Goal: Task Accomplishment & Management: Manage account settings

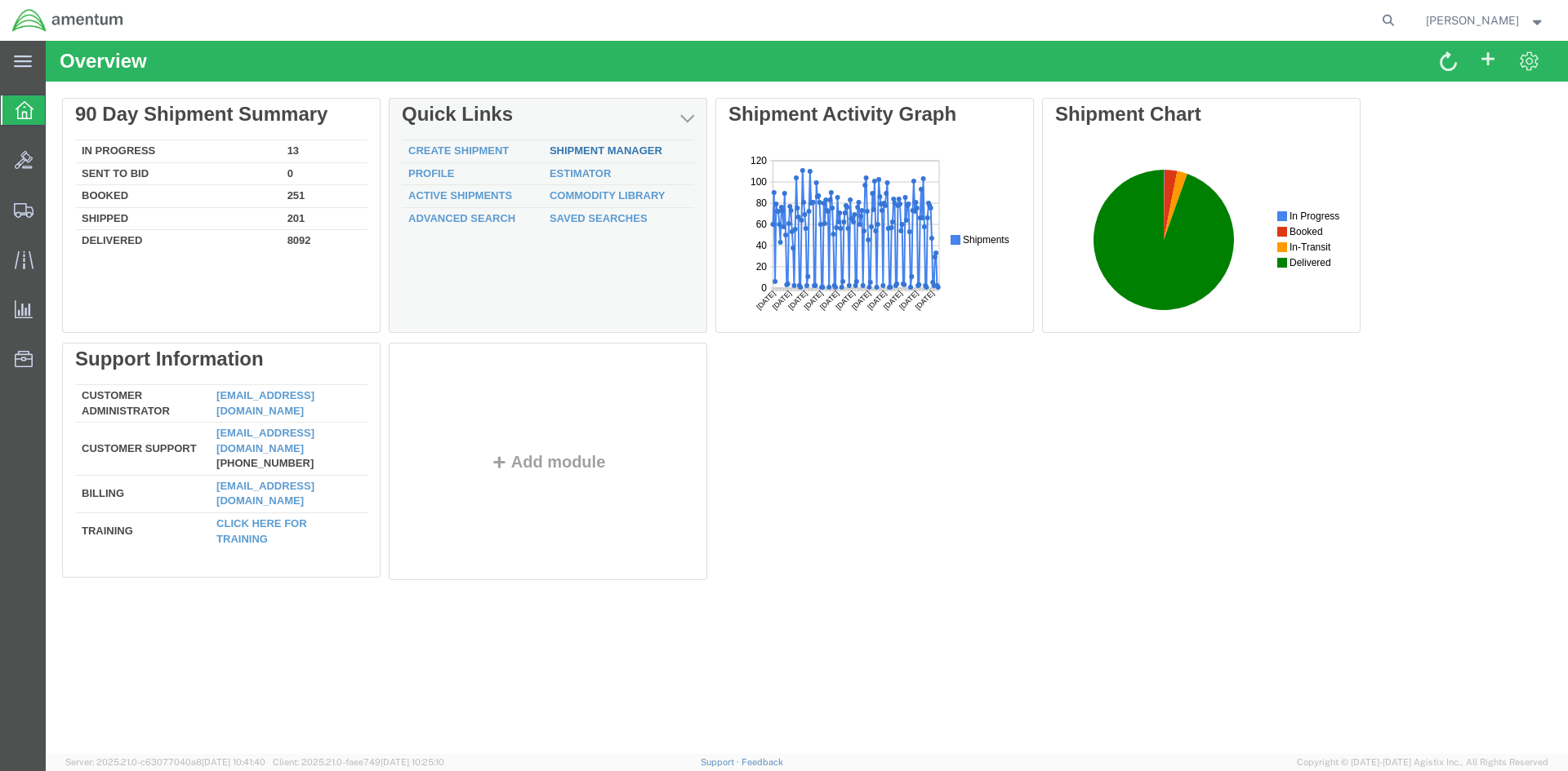
click at [573, 154] on link "Shipment Manager" at bounding box center [606, 150] width 113 height 13
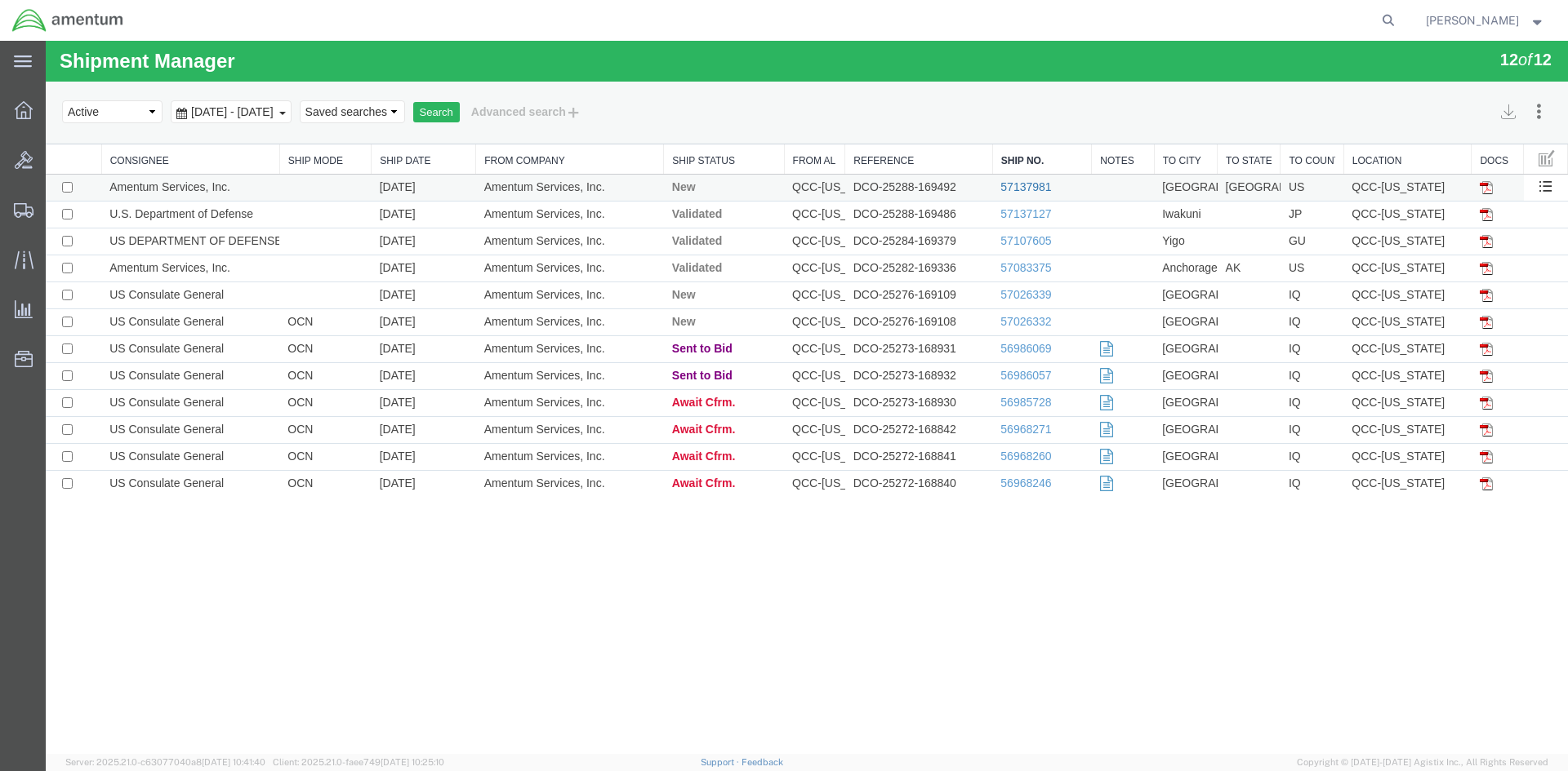
click at [1010, 184] on link "57137981" at bounding box center [1026, 186] width 51 height 13
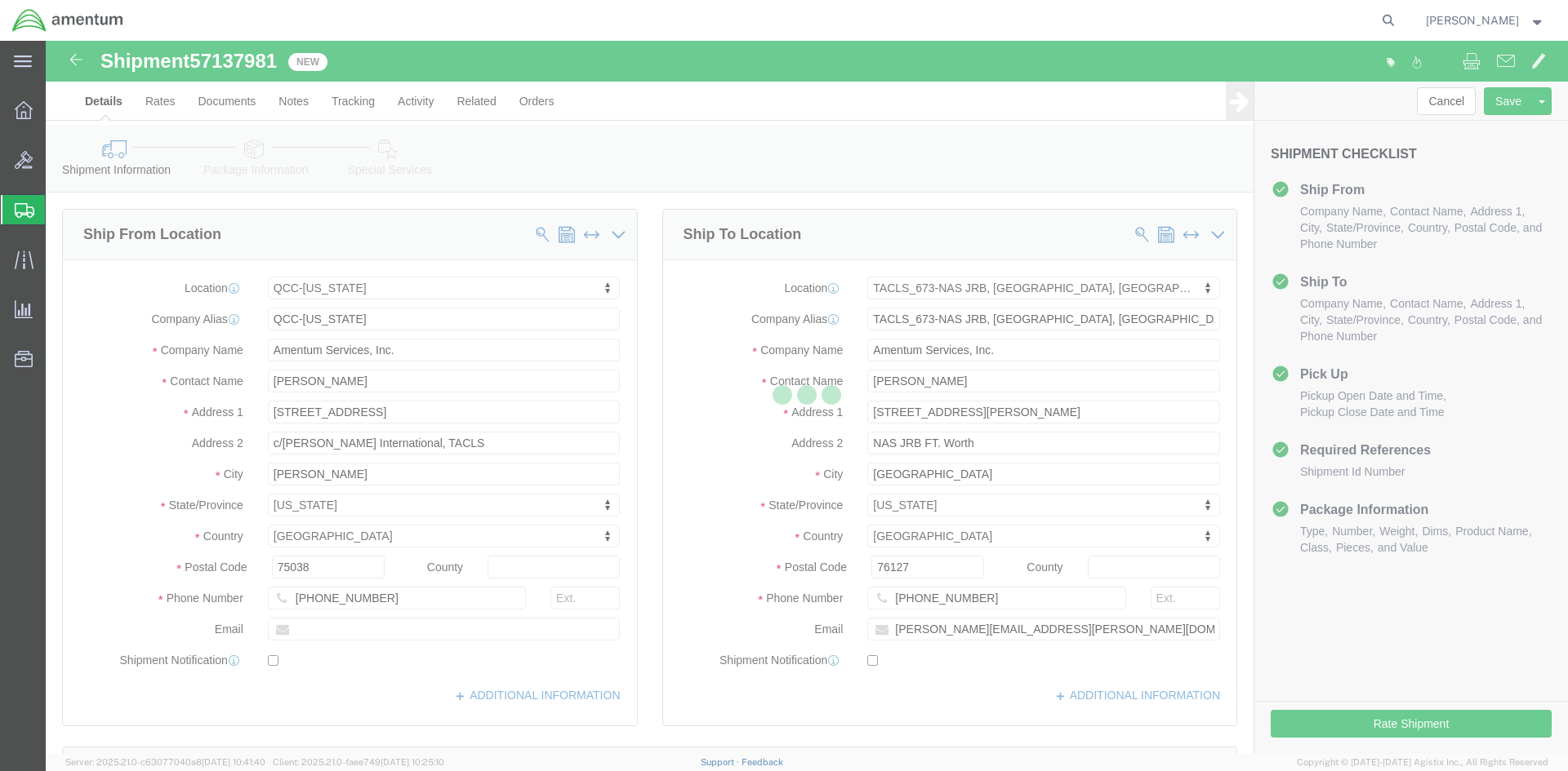
select select "42668"
select select "42735"
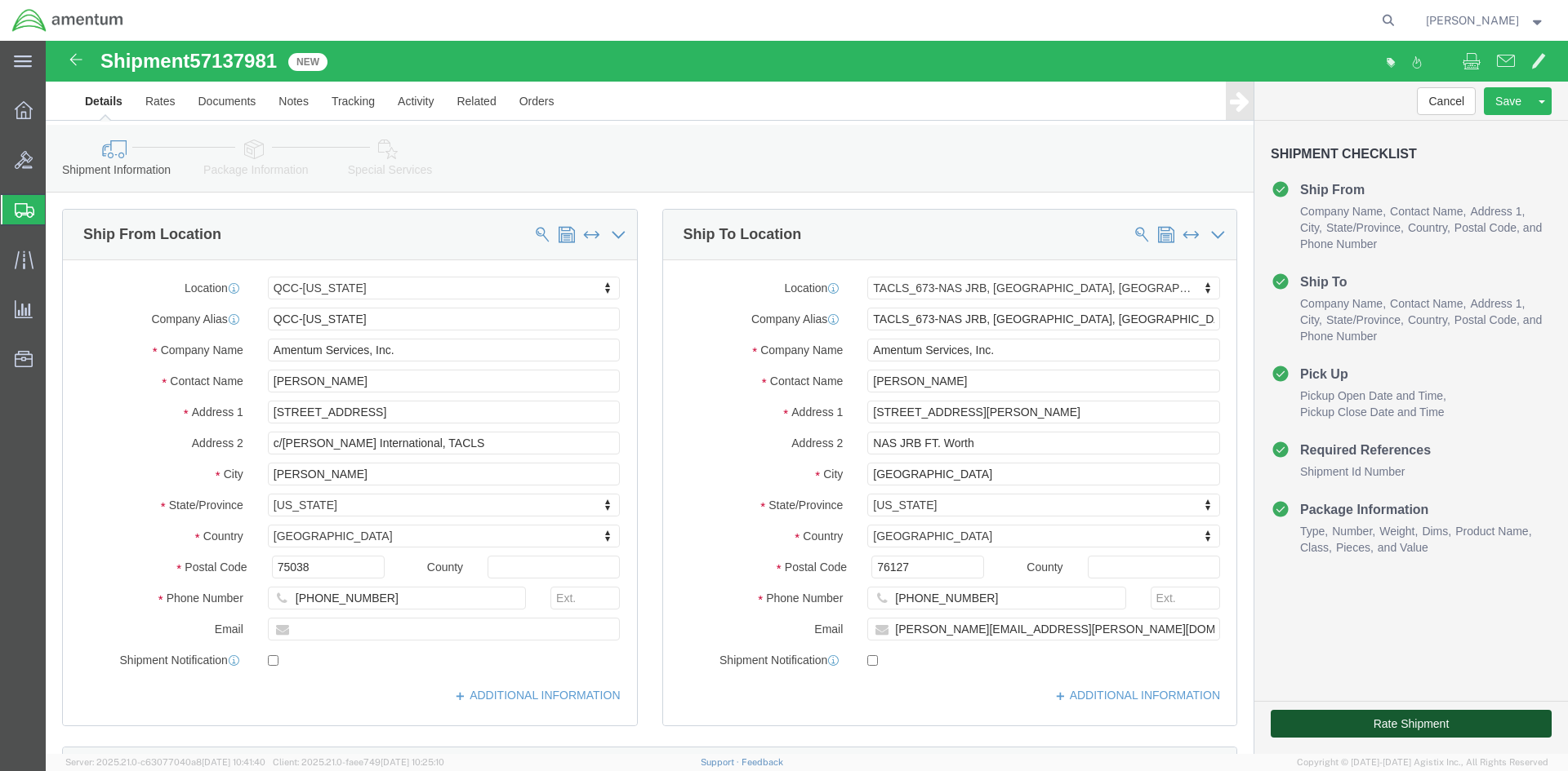
click button "Rate Shipment"
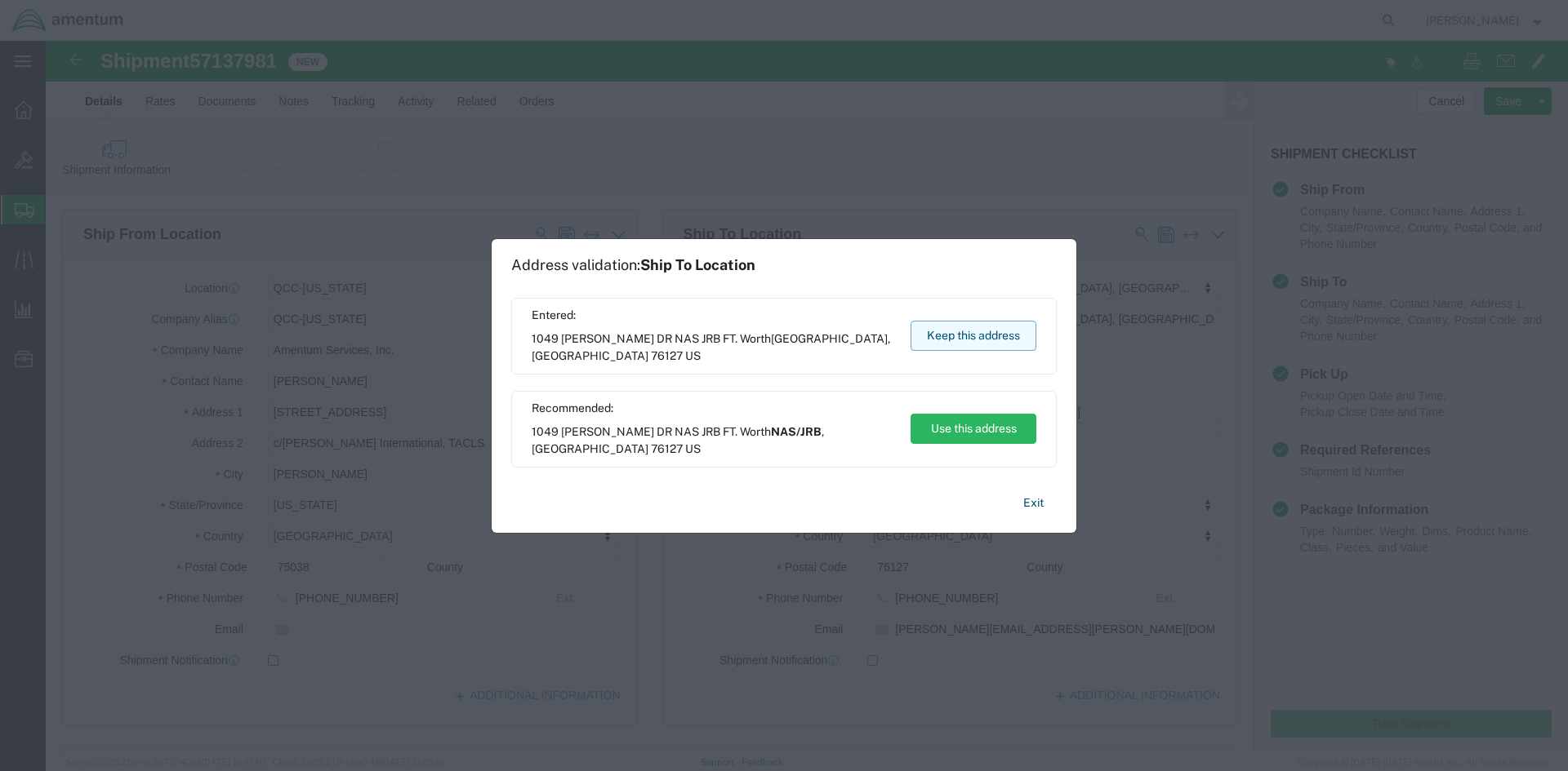
click at [946, 343] on button "Keep this address" at bounding box center [973, 335] width 126 height 30
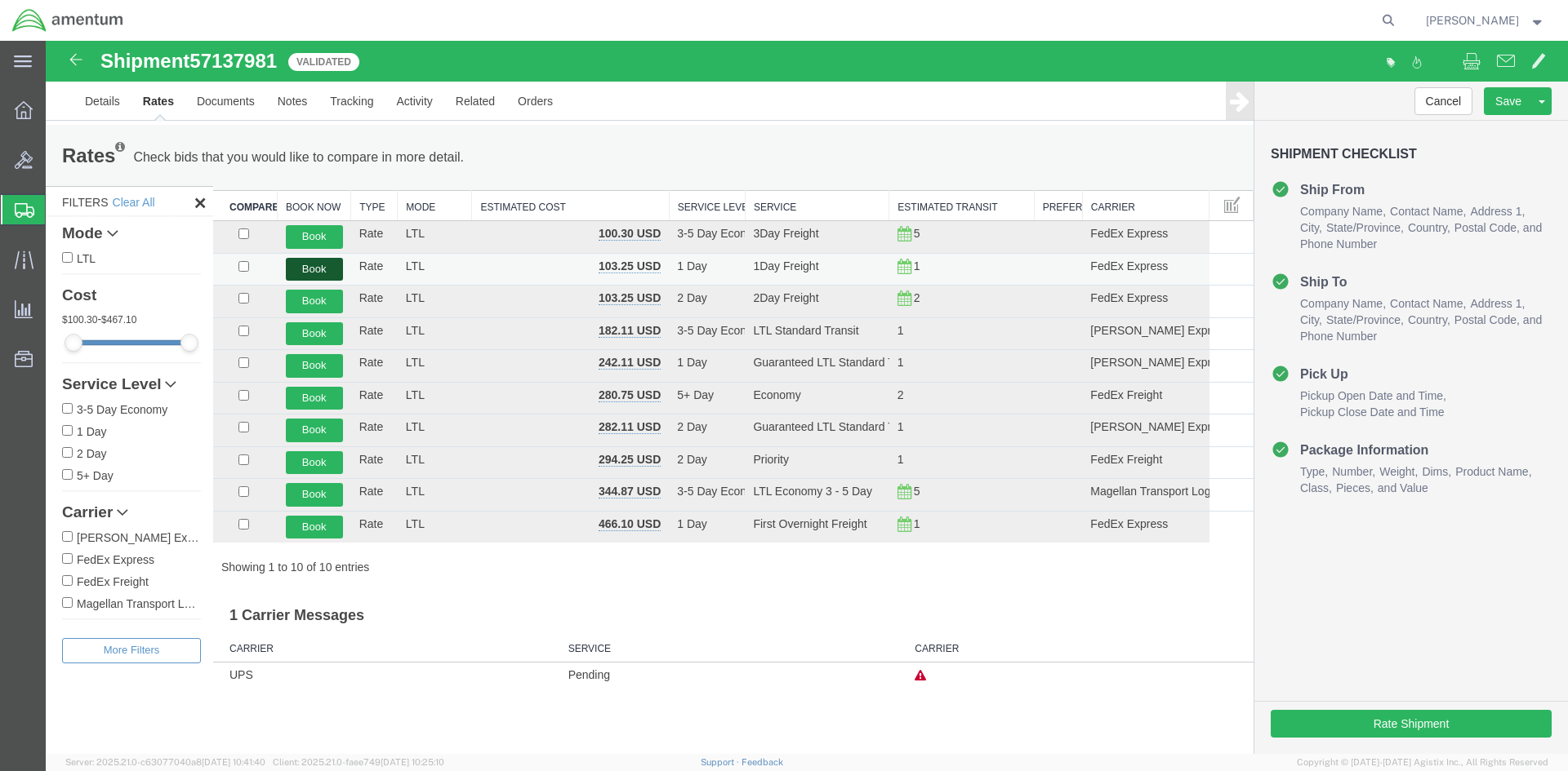
click at [323, 268] on button "Book" at bounding box center [314, 270] width 58 height 23
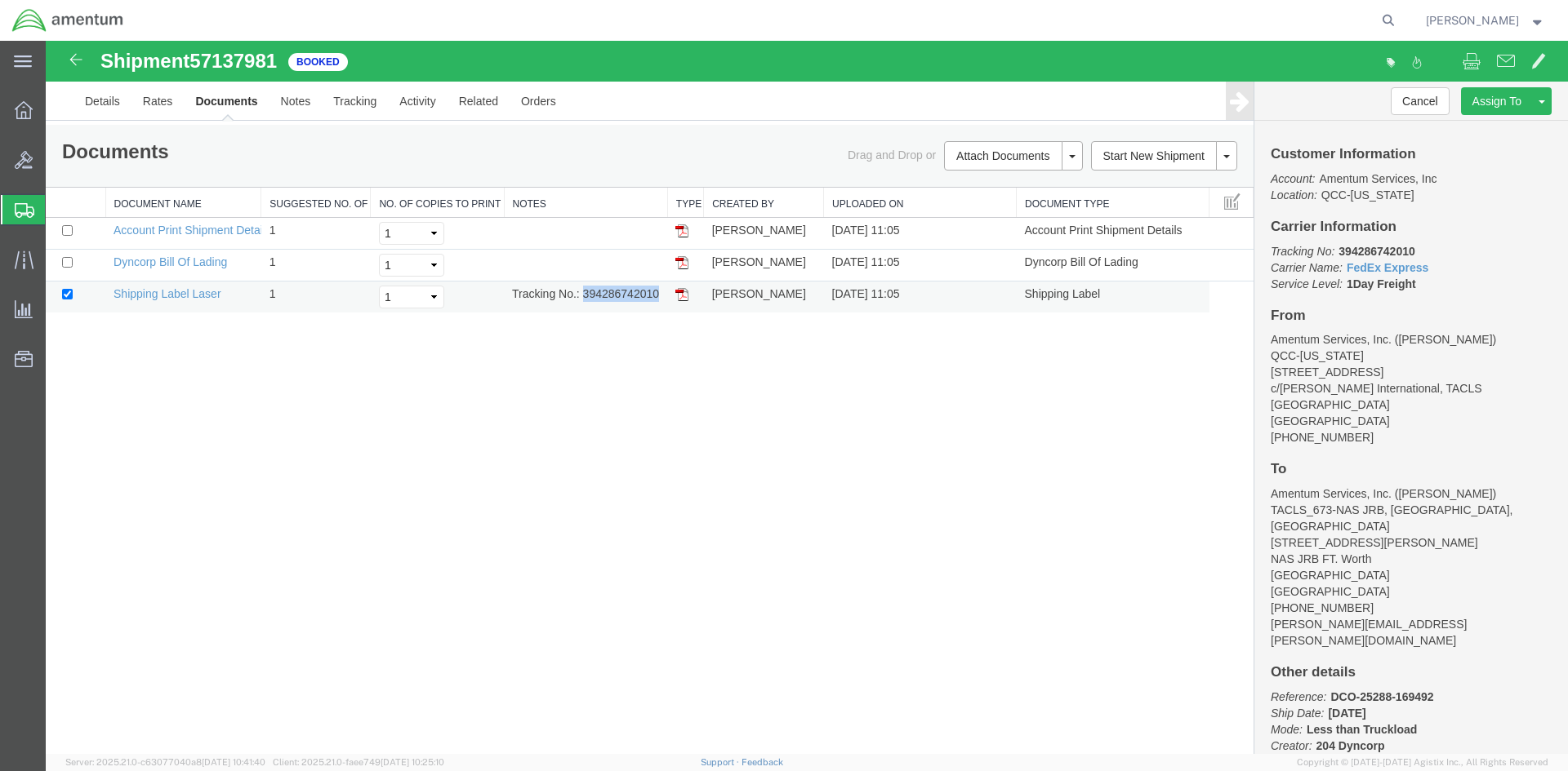
drag, startPoint x: 583, startPoint y: 297, endPoint x: 655, endPoint y: 293, distance: 72.1
click at [659, 296] on td "Tracking No.: 394286742010" at bounding box center [585, 297] width 163 height 32
copy td "394286742010"
drag, startPoint x: 78, startPoint y: 381, endPoint x: 681, endPoint y: 293, distance: 609.4
click at [681, 293] on img at bounding box center [681, 294] width 13 height 13
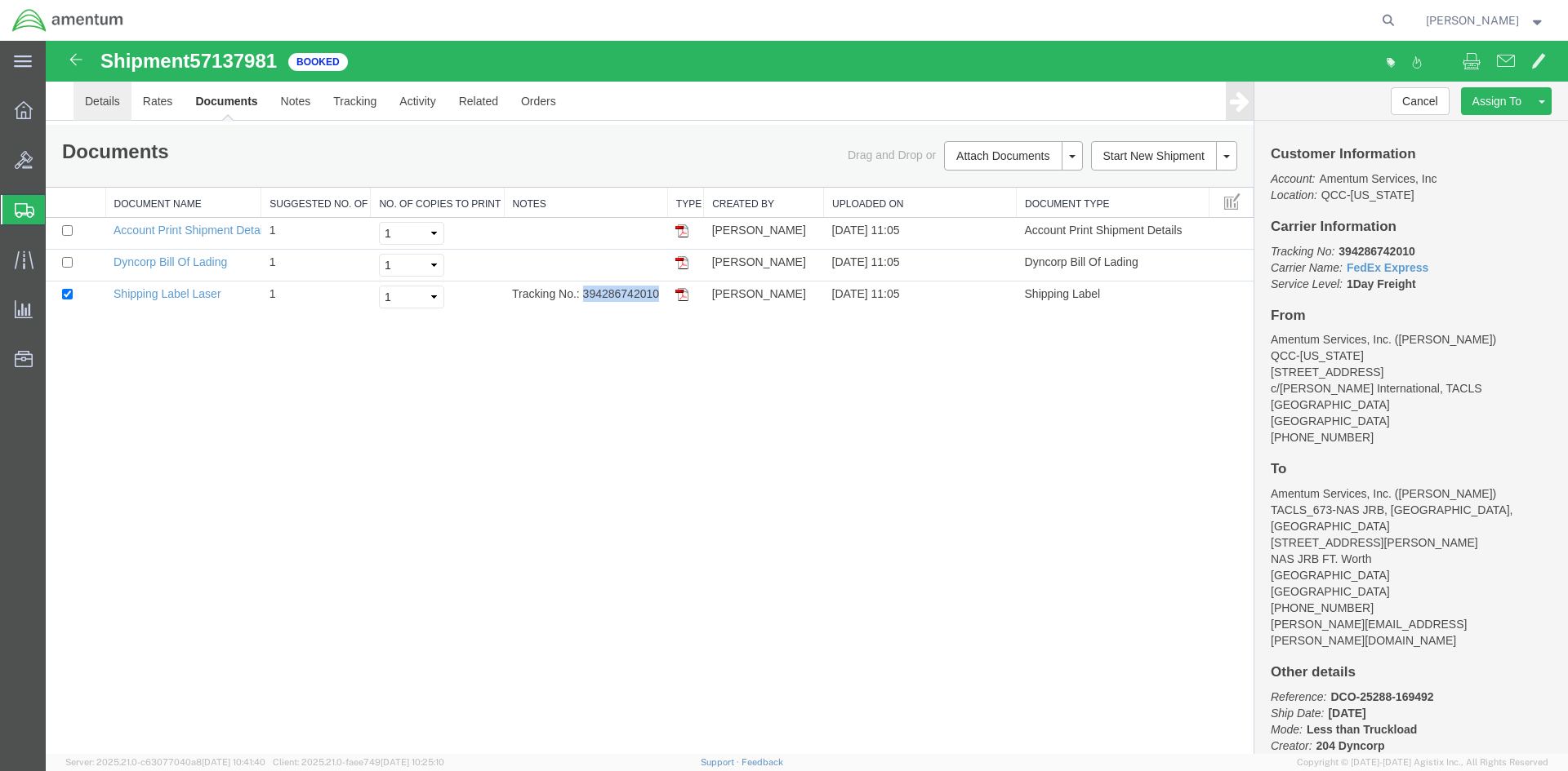
click at [111, 102] on link "Details" at bounding box center [101, 101] width 58 height 39
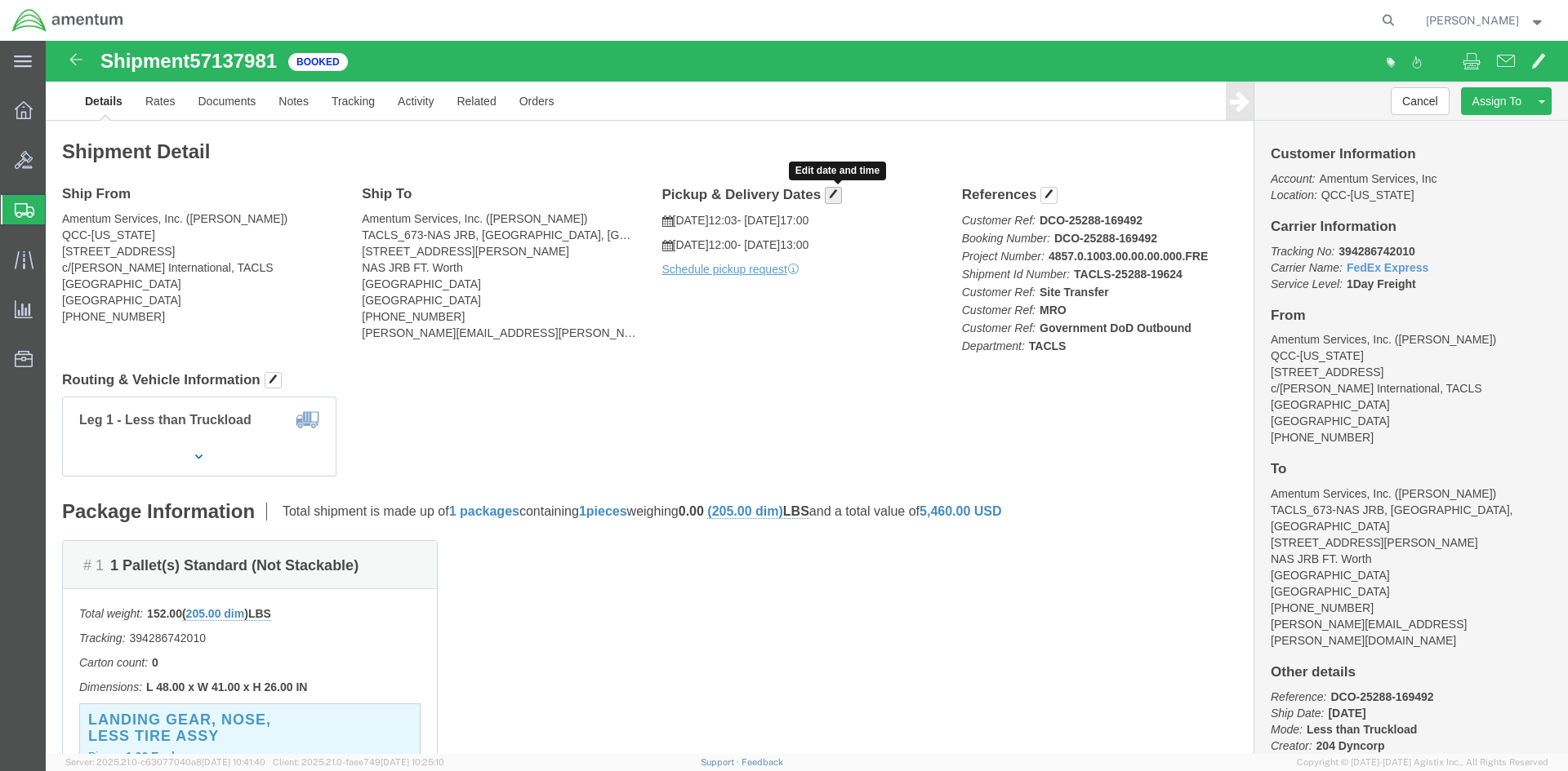
click button "button"
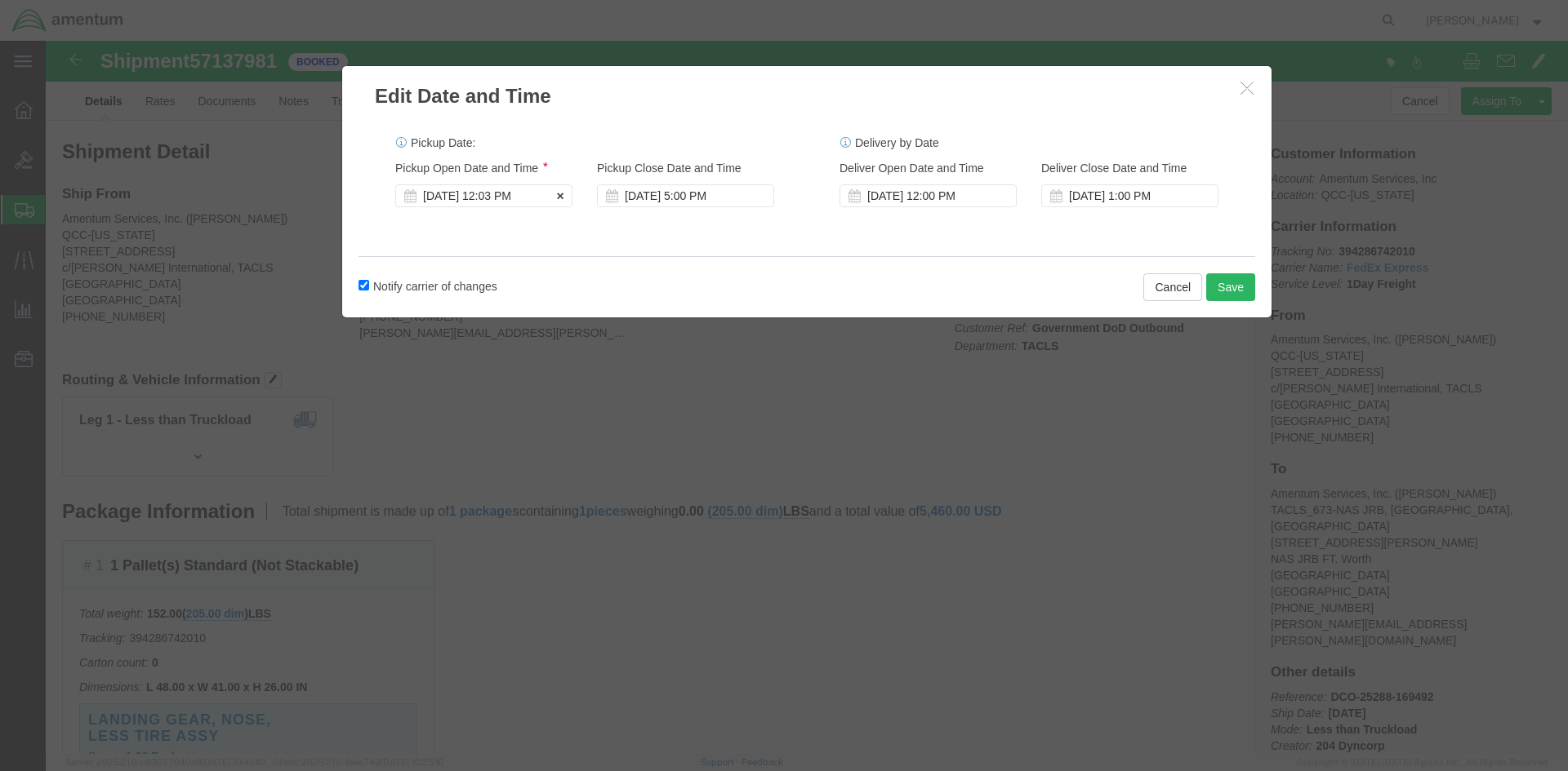
click div "[DATE] 12:03 PM"
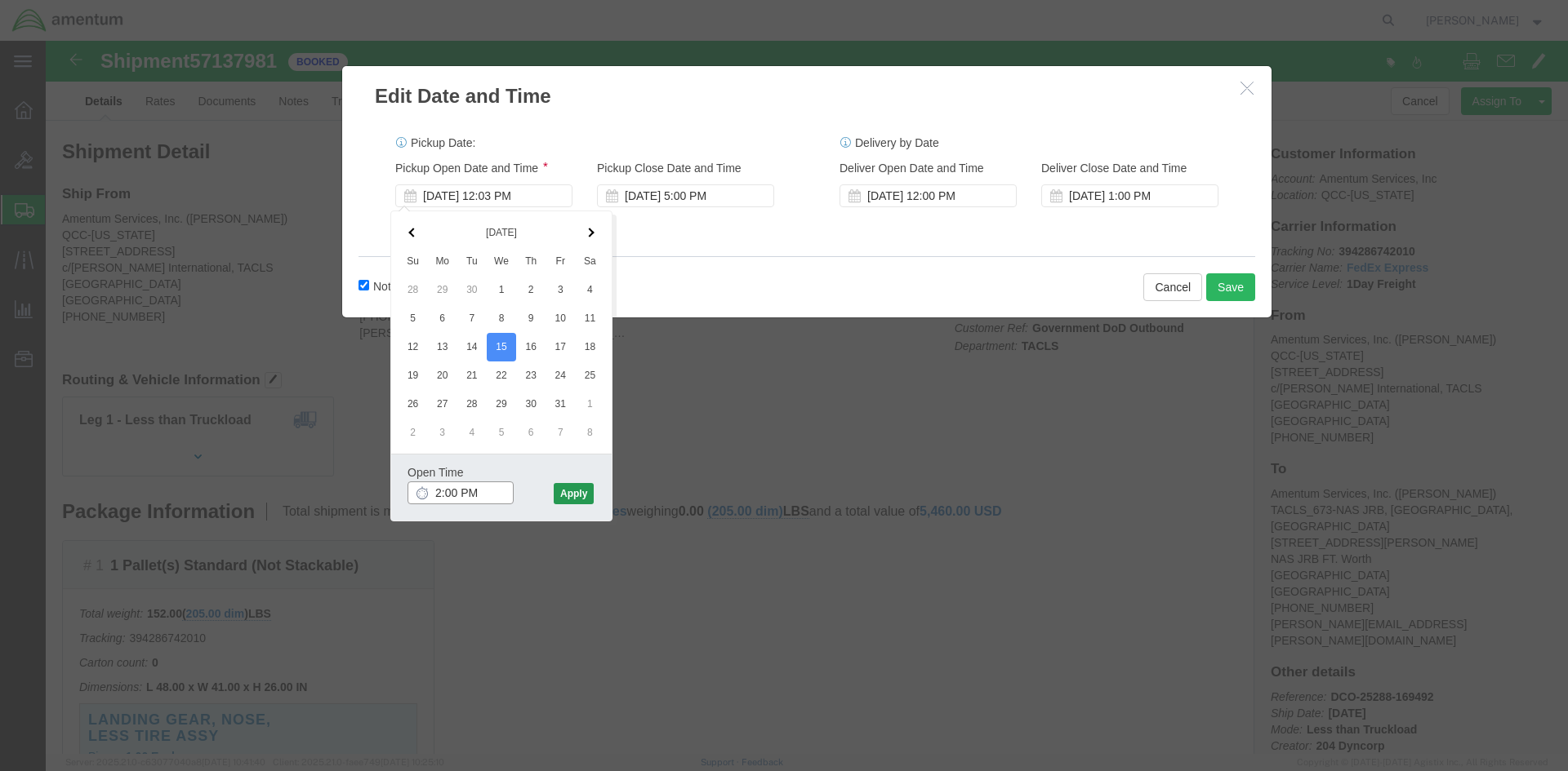
type input "2:00 PM"
click button "Apply"
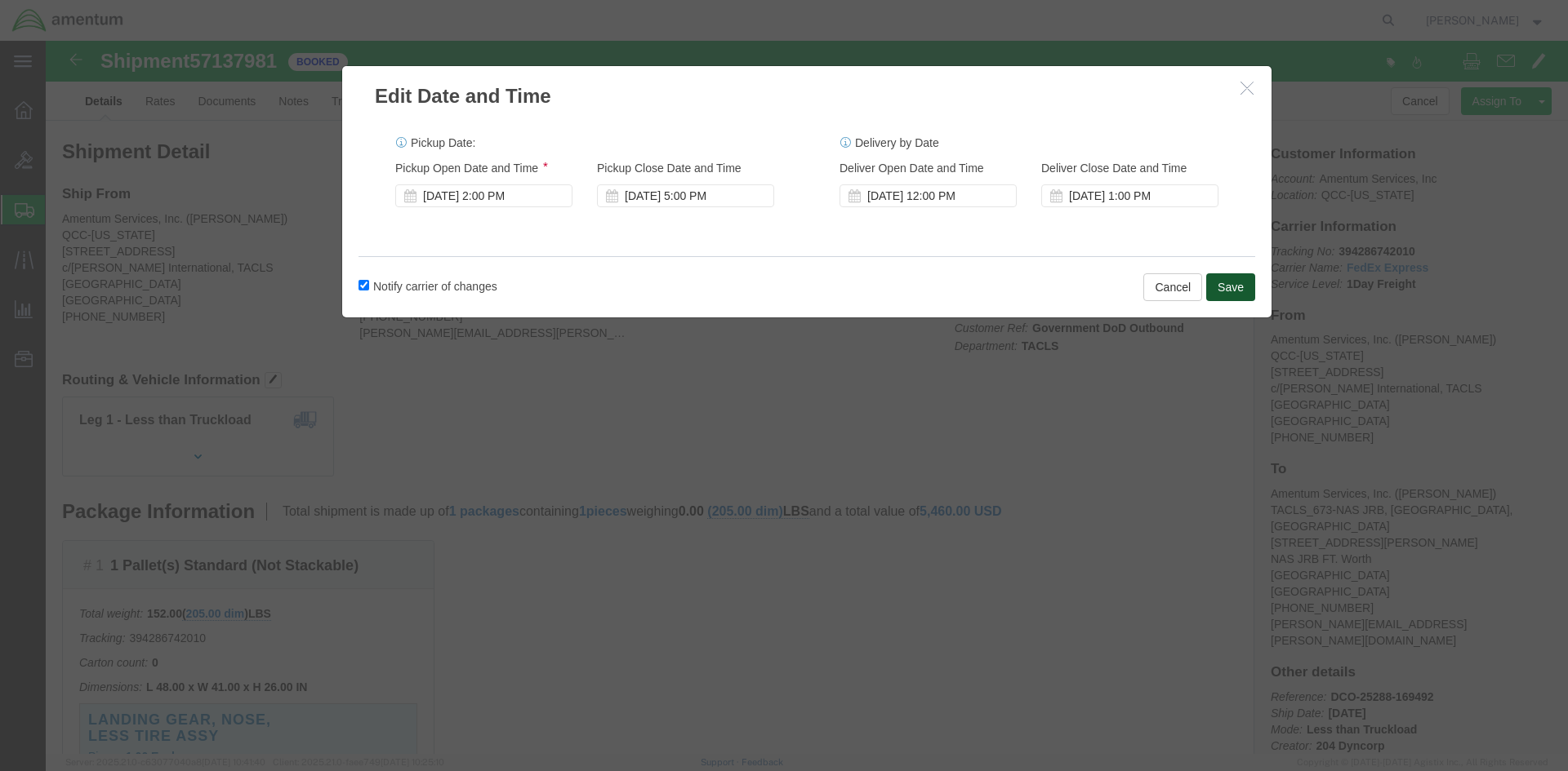
click button "Save"
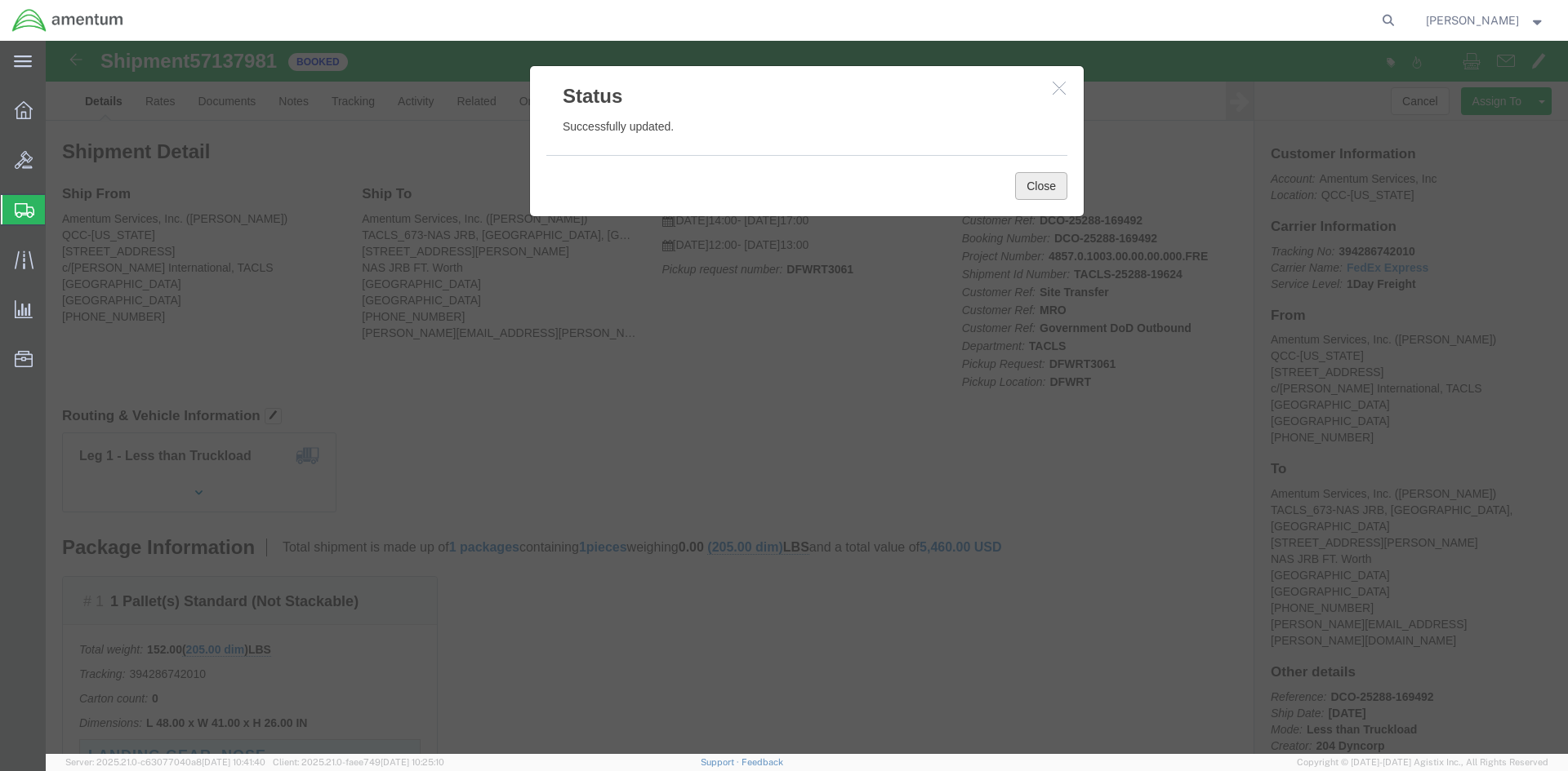
click button "Close"
